Goal: Check status: Check status

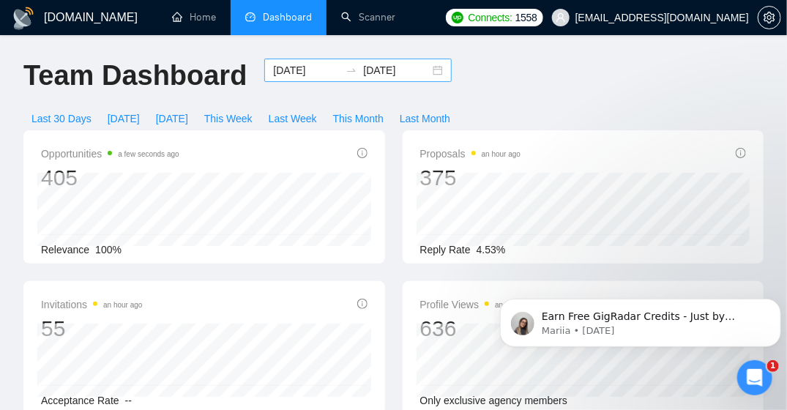
click at [296, 70] on input "[DATE]" at bounding box center [306, 70] width 67 height 16
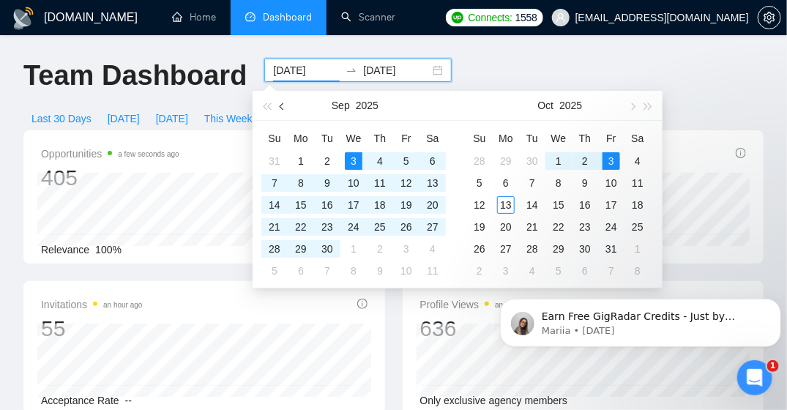
click at [277, 108] on button "button" at bounding box center [282, 105] width 16 height 29
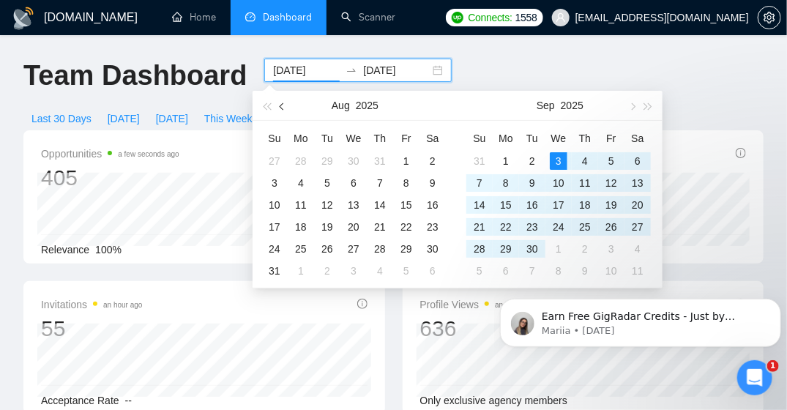
click at [281, 107] on span "button" at bounding box center [283, 105] width 7 height 7
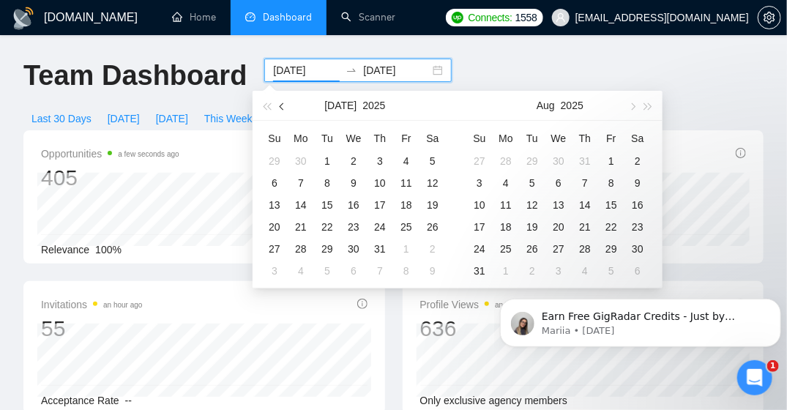
click at [282, 107] on span "button" at bounding box center [283, 105] width 7 height 7
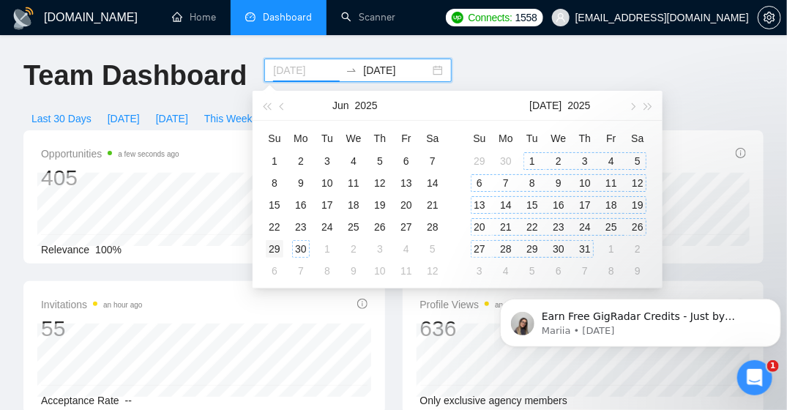
type input "[DATE]"
click at [277, 246] on div "29" at bounding box center [275, 249] width 18 height 18
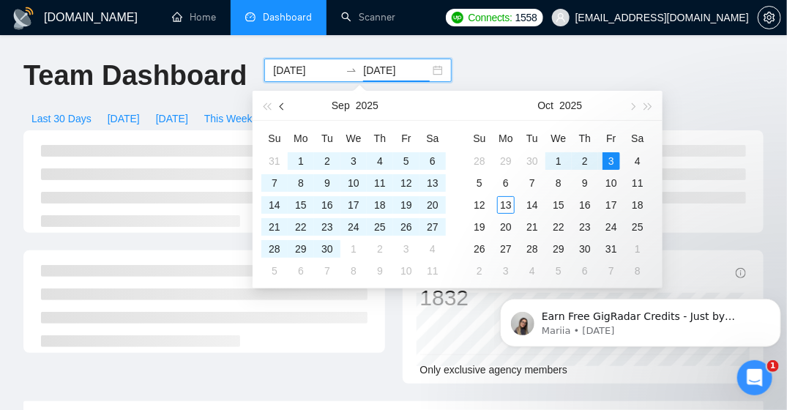
click at [285, 108] on button "button" at bounding box center [282, 105] width 16 height 29
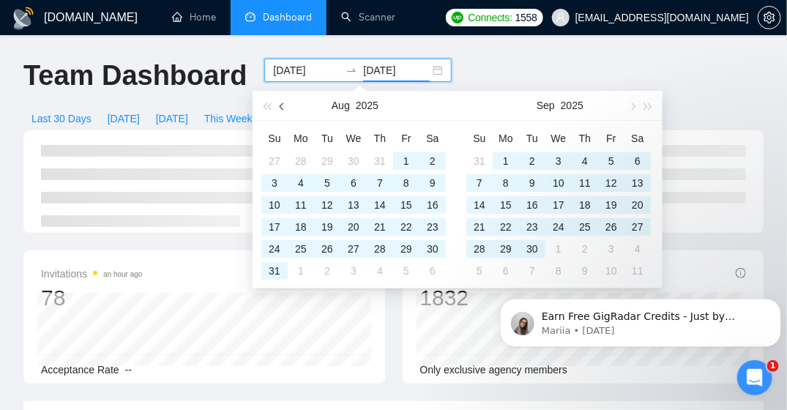
click at [285, 108] on button "button" at bounding box center [282, 105] width 16 height 29
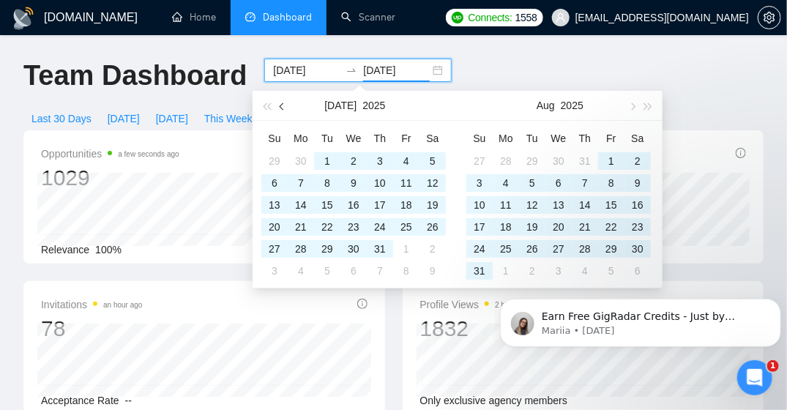
click at [285, 108] on button "button" at bounding box center [282, 105] width 16 height 29
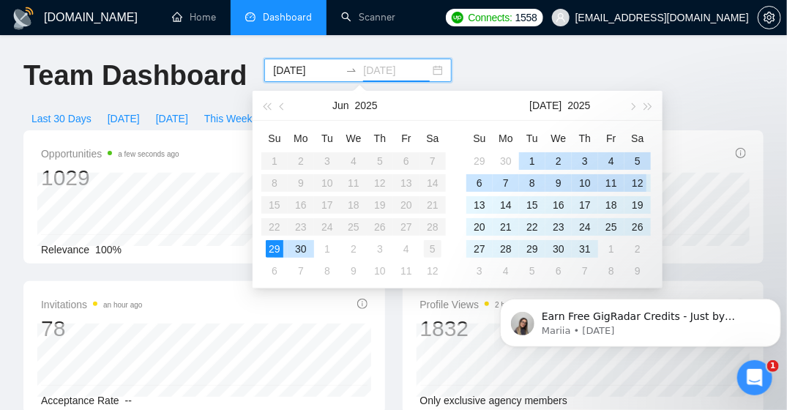
type input "[DATE]"
click at [431, 241] on div "5" at bounding box center [433, 249] width 18 height 18
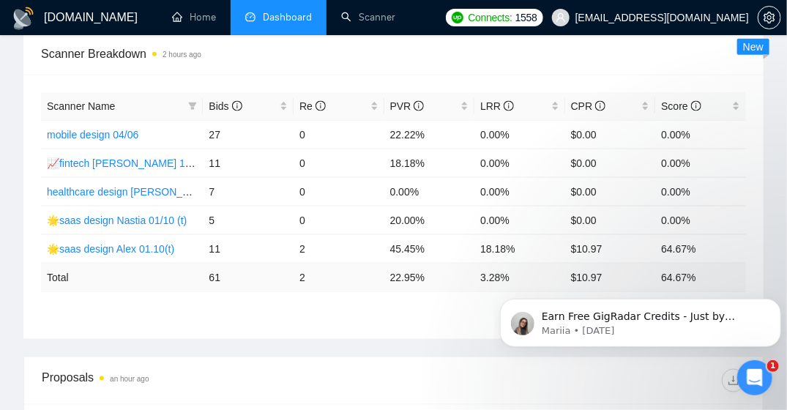
scroll to position [586, 0]
